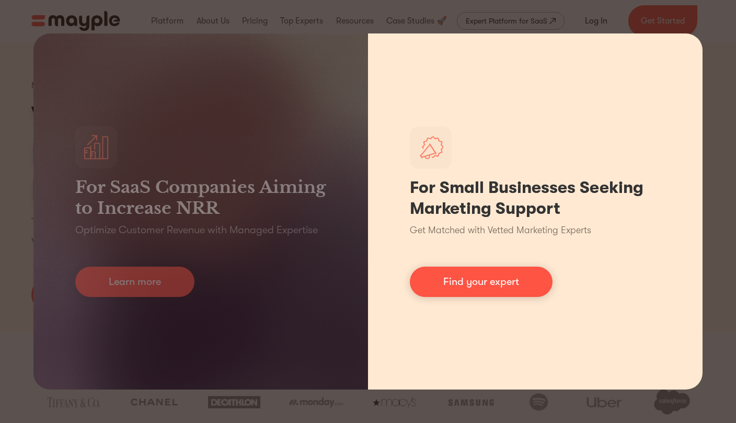
click at [510, 306] on div "For Small Businesses Seeking Marketing Support Get Matched with Vetted Marketin…" at bounding box center [535, 211] width 335 height 356
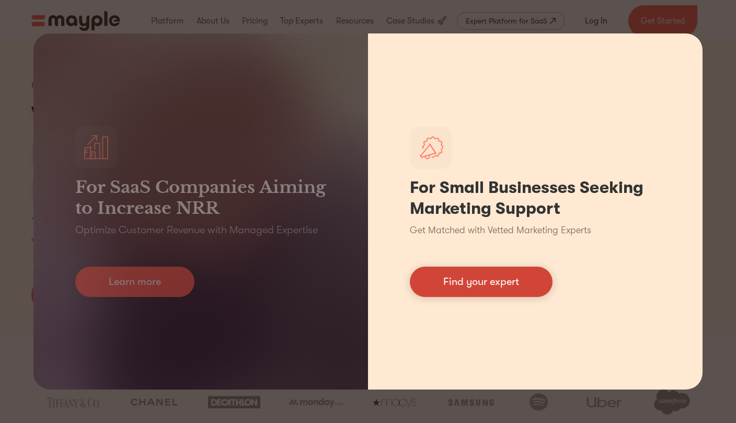
click at [490, 282] on link "Find your expert" at bounding box center [481, 282] width 143 height 30
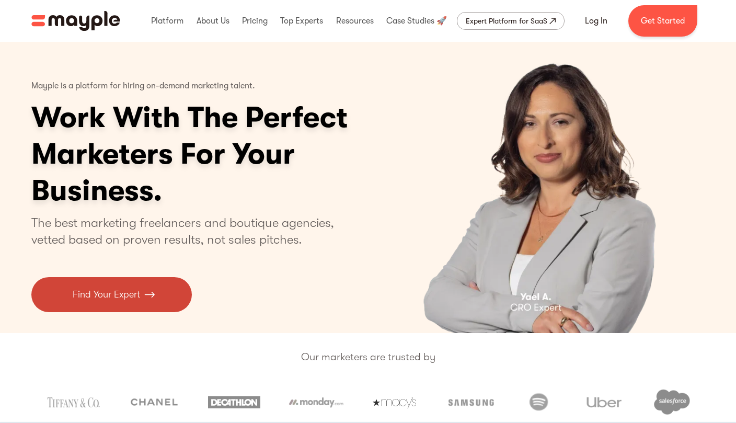
click at [161, 296] on link "Find Your Expert" at bounding box center [111, 294] width 160 height 35
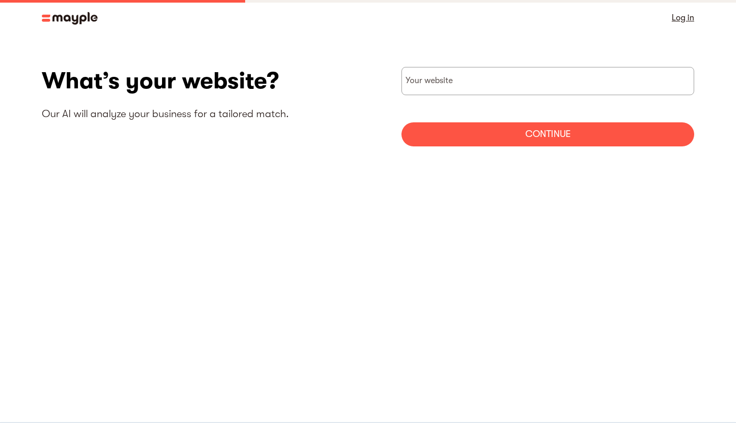
click at [79, 32] on div "Log in" at bounding box center [367, 18] width 669 height 36
click at [62, 20] on img at bounding box center [70, 18] width 56 height 13
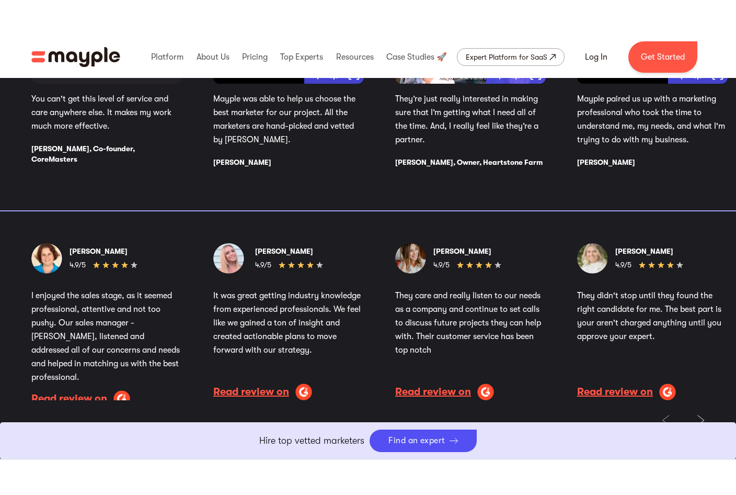
scroll to position [1907, 0]
